Goal: Navigation & Orientation: Find specific page/section

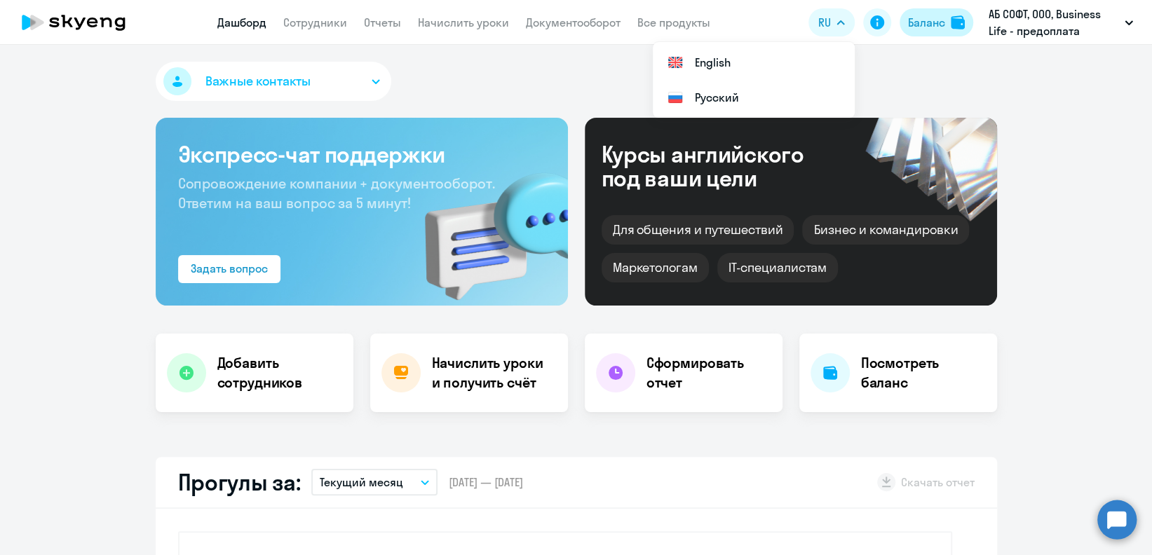
click at [922, 34] on button "Баланс" at bounding box center [937, 22] width 74 height 28
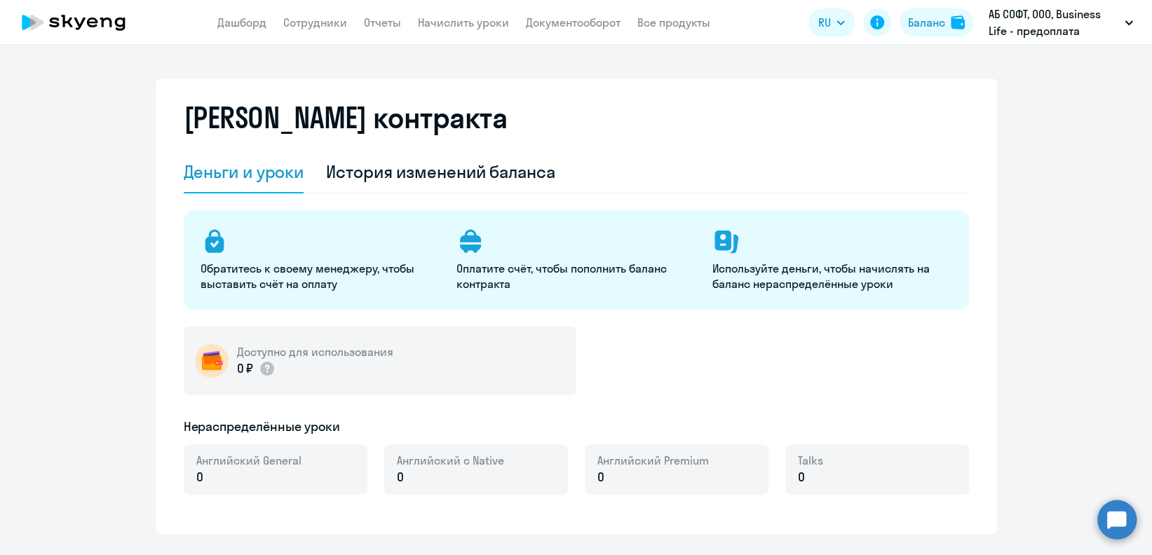
select select "english_adult_not_native_speaker"
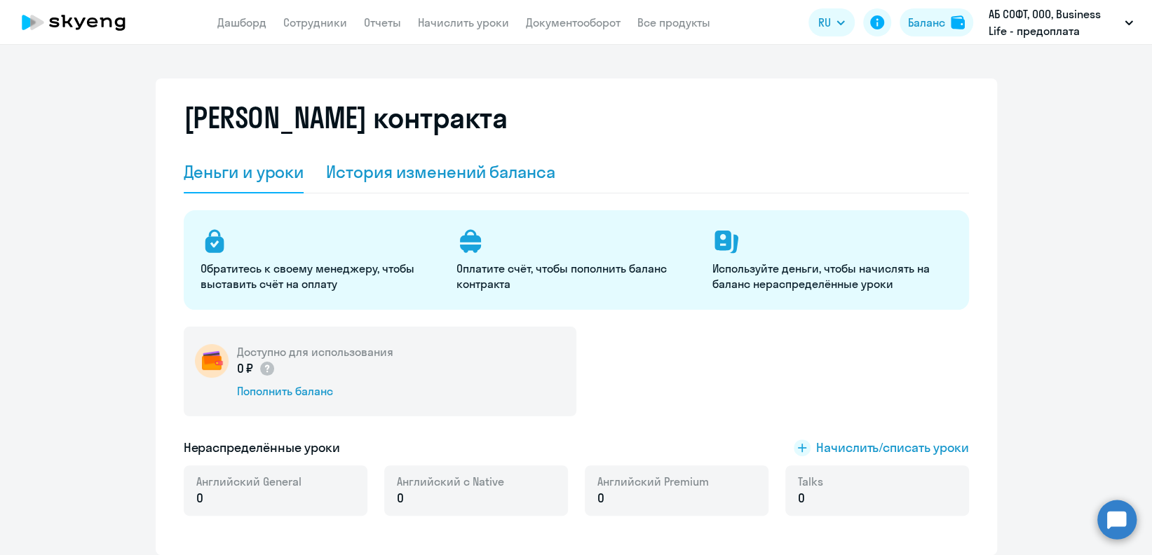
click at [435, 158] on div "История изменений баланса" at bounding box center [440, 172] width 229 height 42
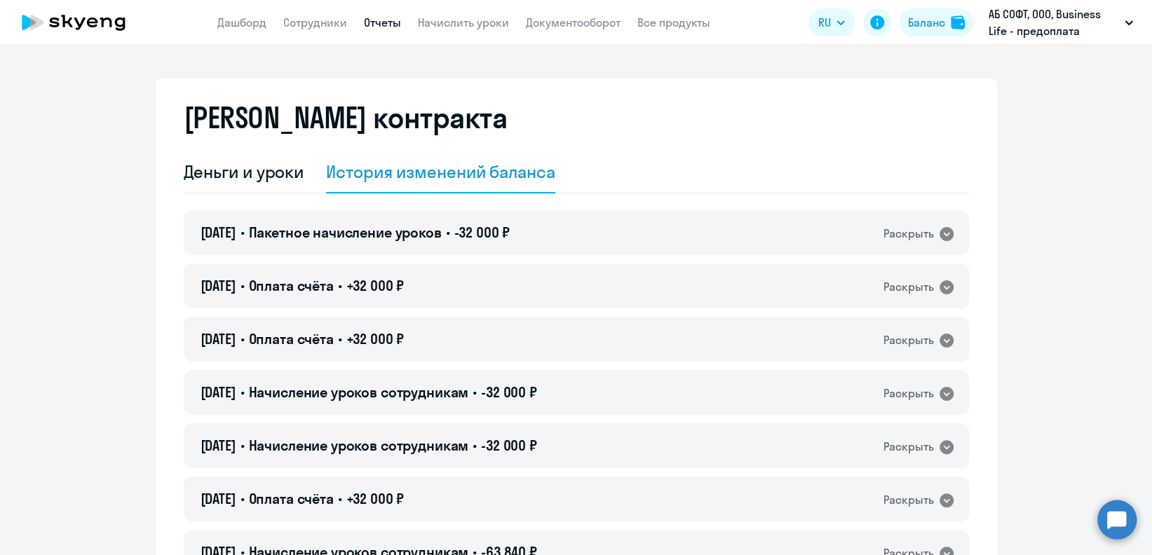
click at [389, 28] on link "Отчеты" at bounding box center [382, 22] width 37 height 14
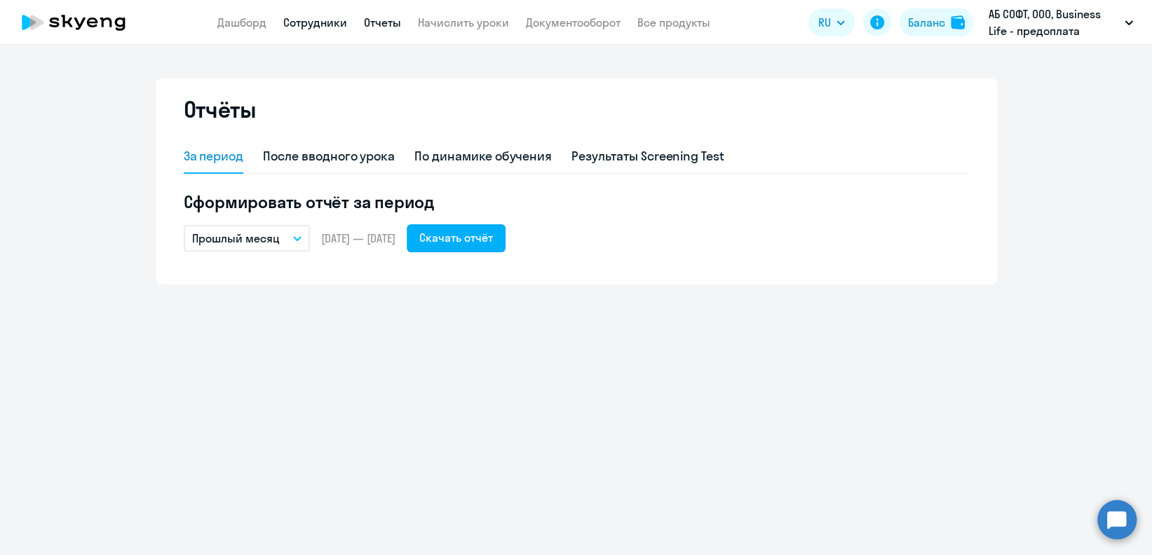
click at [299, 20] on link "Сотрудники" at bounding box center [315, 22] width 64 height 14
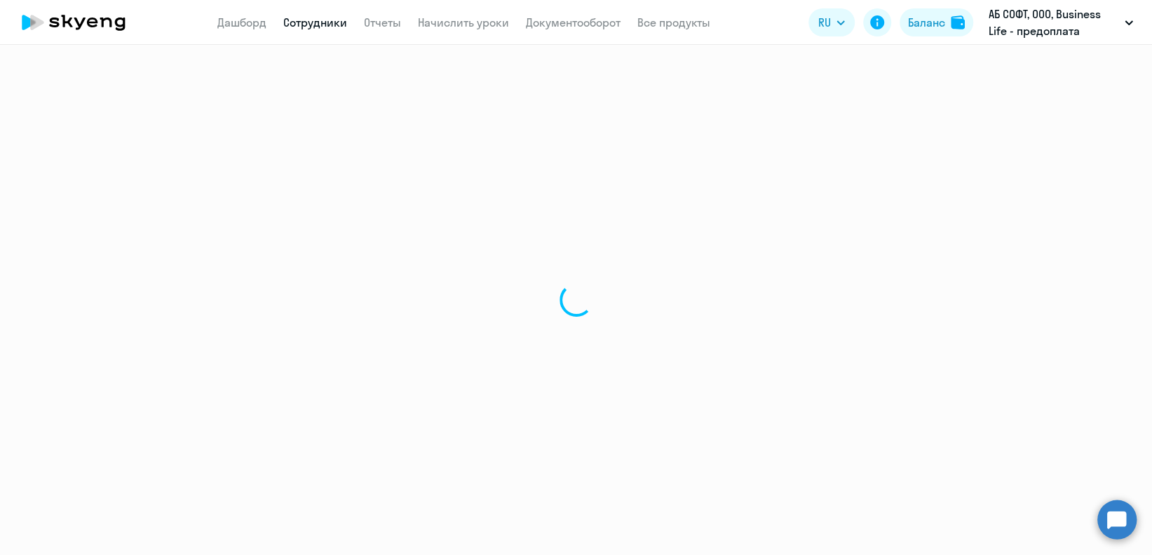
select select "30"
